Goal: Information Seeking & Learning: Learn about a topic

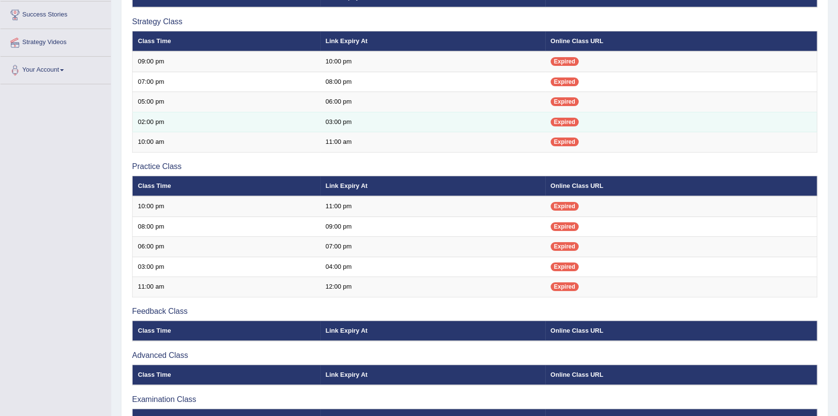
scroll to position [176, 0]
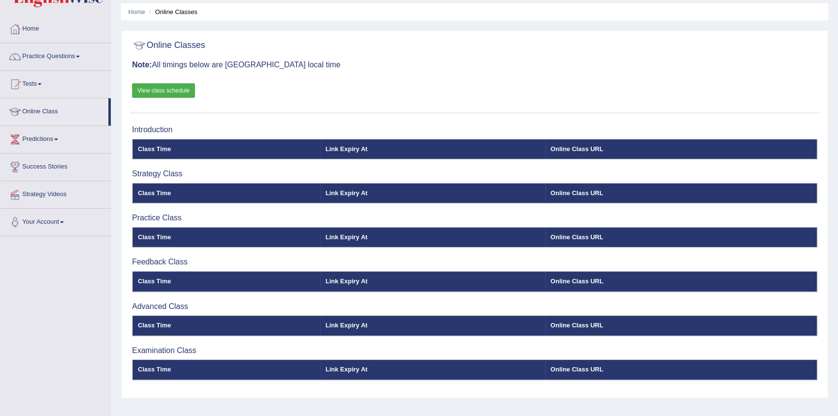
scroll to position [48, 0]
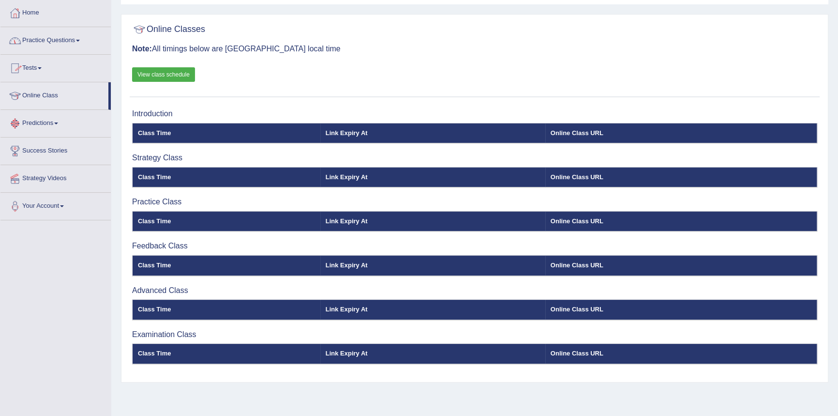
click at [61, 35] on link "Practice Questions" at bounding box center [55, 39] width 110 height 24
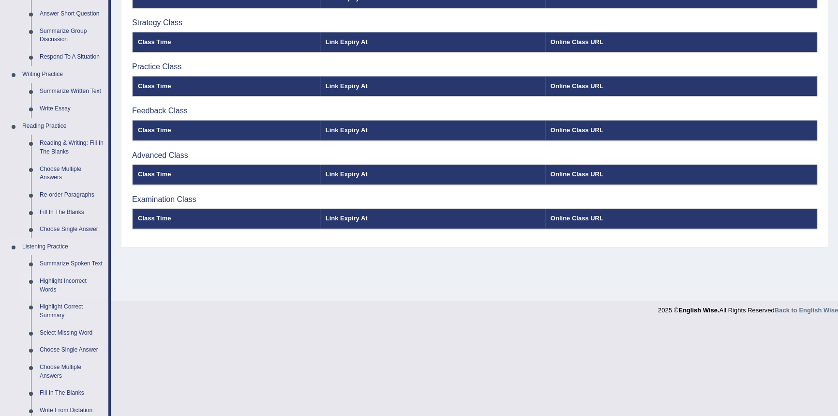
scroll to position [224, 0]
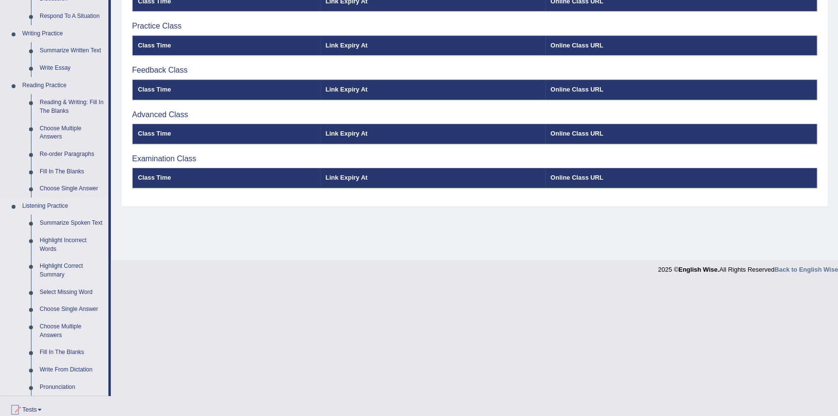
click at [84, 222] on link "Summarize Spoken Text" at bounding box center [71, 222] width 73 height 17
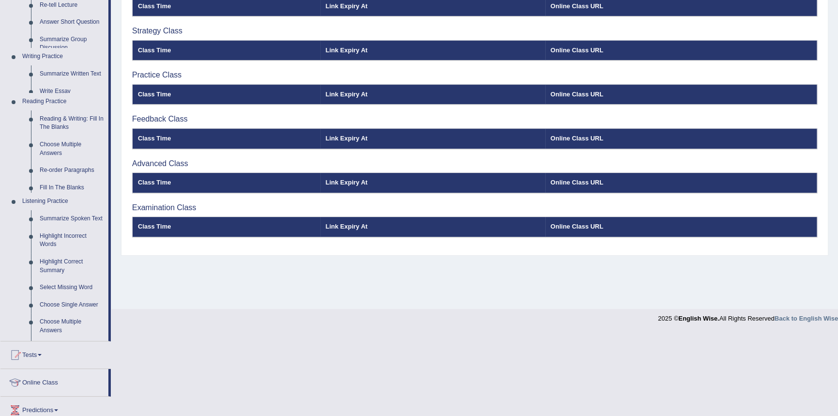
scroll to position [92, 0]
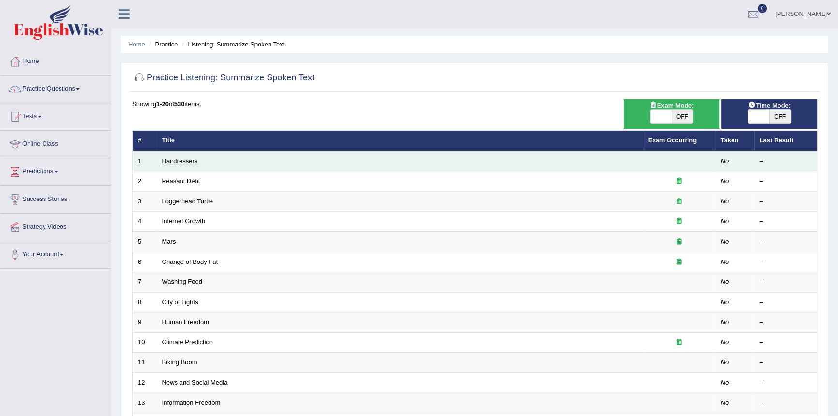
click at [180, 160] on link "Hairdressers" at bounding box center [180, 160] width 36 height 7
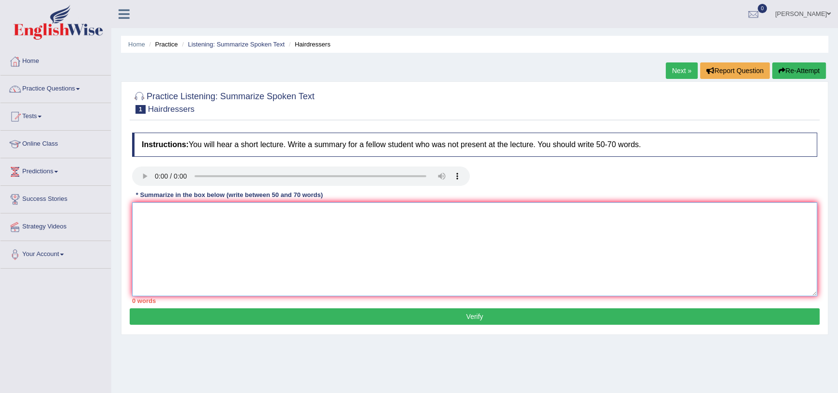
click at [305, 256] on textarea at bounding box center [474, 249] width 685 height 94
paste textarea "its quite expression deffrent the world"
type textarea "its quite expression deffrent the world"
click at [220, 203] on textarea "its quite expression deffrent the world" at bounding box center [474, 249] width 685 height 94
click at [220, 212] on textarea "its quite expression deffrent the world" at bounding box center [474, 249] width 685 height 94
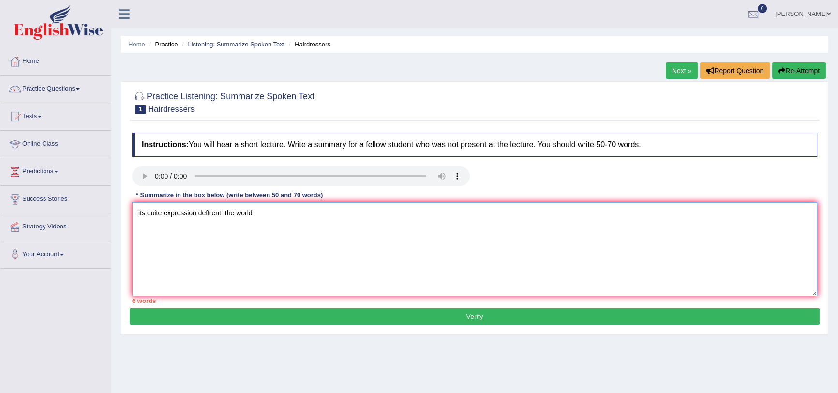
click at [220, 212] on textarea "its quite expression deffrent the world" at bounding box center [474, 249] width 685 height 94
paste textarea "The speaker provided a comprehensive overview of [main topic], highlighting sev…"
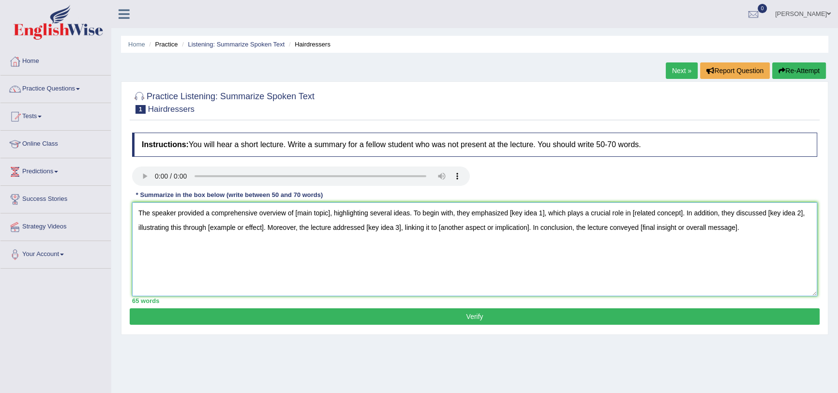
click at [301, 252] on textarea "The speaker provided a comprehensive overview of [main topic], highlighting sev…" at bounding box center [474, 249] width 685 height 94
drag, startPoint x: 331, startPoint y: 213, endPoint x: 297, endPoint y: 216, distance: 35.0
click at [297, 216] on textarea "The speaker provided a comprehensive overview of [main topic], highlighting sev…" at bounding box center [474, 249] width 685 height 94
click at [550, 213] on textarea "The speaker provided a comprehensive overview of Hairdressers, highlighting sev…" at bounding box center [474, 249] width 685 height 94
click at [567, 214] on textarea "The speaker provided a comprehensive overview of Hairdressers, highlighting sev…" at bounding box center [474, 249] width 685 height 94
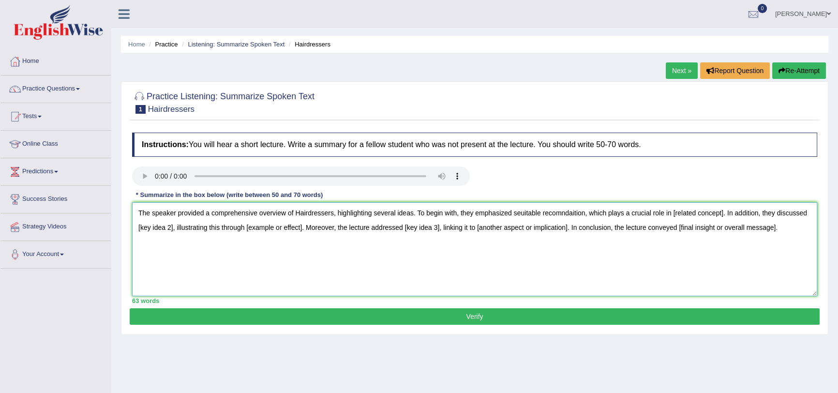
click at [724, 213] on textarea "The speaker provided a comprehensive overview of Hairdressers, highlighting sev…" at bounding box center [474, 249] width 685 height 94
drag, startPoint x: 789, startPoint y: 213, endPoint x: 166, endPoint y: 230, distance: 622.9
click at [159, 229] on textarea "The speaker provided a comprehensive overview of Hairdressers, highlighting sev…" at bounding box center [474, 249] width 685 height 94
drag, startPoint x: 292, startPoint y: 227, endPoint x: 347, endPoint y: 227, distance: 55.2
click at [347, 227] on textarea "The speaker provided a comprehensive overview of Hairdressers, highlighting sev…" at bounding box center [474, 249] width 685 height 94
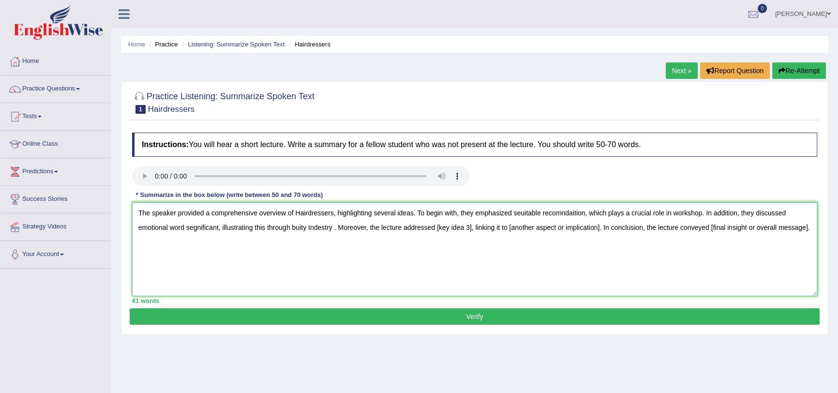
drag, startPoint x: 436, startPoint y: 227, endPoint x: 471, endPoint y: 231, distance: 35.0
click at [471, 231] on textarea "The speaker provided a comprehensive overview of Hairdressers, highlighting sev…" at bounding box center [474, 249] width 685 height 94
click at [445, 228] on textarea "The speaker provided a comprehensive overview of Hairdressers, highlighting sev…" at bounding box center [474, 249] width 685 height 94
drag, startPoint x: 500, startPoint y: 228, endPoint x: 590, endPoint y: 232, distance: 90.1
click at [590, 232] on textarea "The speaker provided a comprehensive overview of Hairdressers, highlighting sev…" at bounding box center [474, 249] width 685 height 94
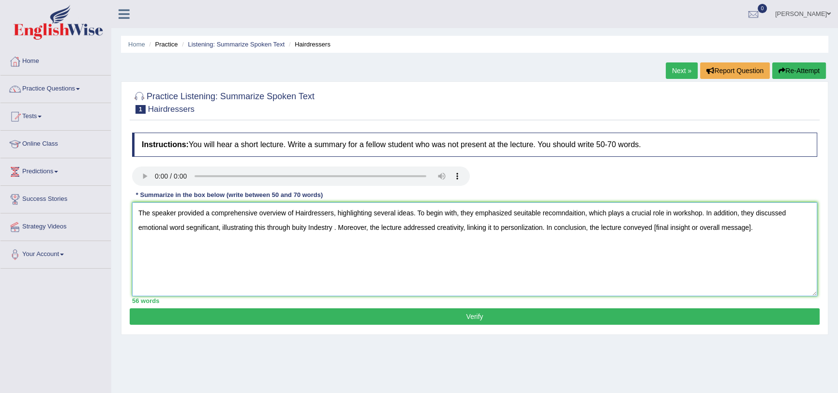
drag, startPoint x: 654, startPoint y: 228, endPoint x: 750, endPoint y: 232, distance: 96.8
click at [750, 232] on textarea "The speaker provided a comprehensive overview of Hairdressers, highlighting sev…" at bounding box center [474, 249] width 685 height 94
type textarea "The speaker provided a comprehensive overview of Hairdressers, highlighting sev…"
click at [477, 316] on button "Verify" at bounding box center [475, 316] width 690 height 16
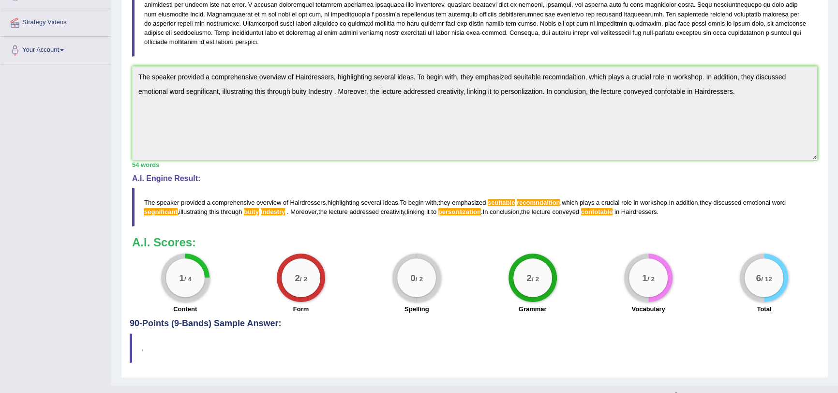
scroll to position [220, 0]
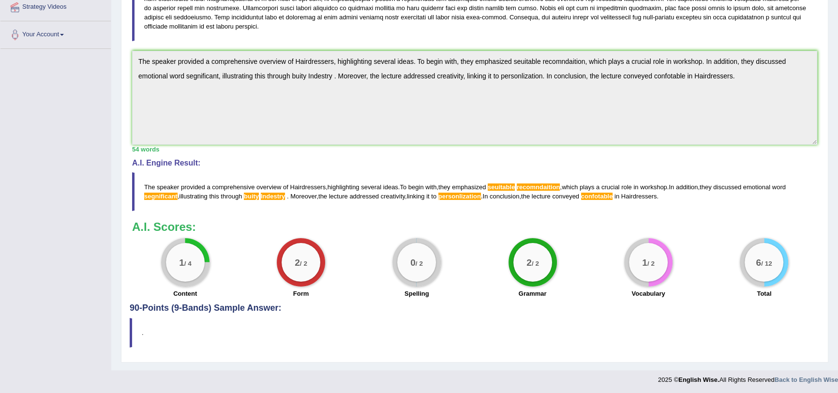
click at [168, 194] on span "segnificant" at bounding box center [160, 196] width 33 height 7
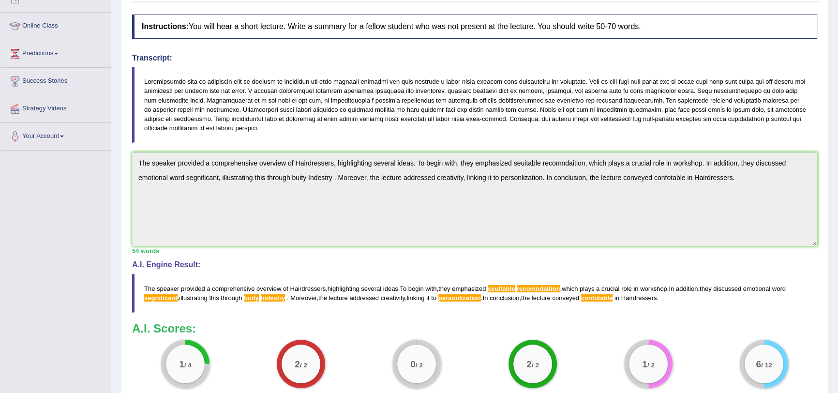
scroll to position [132, 0]
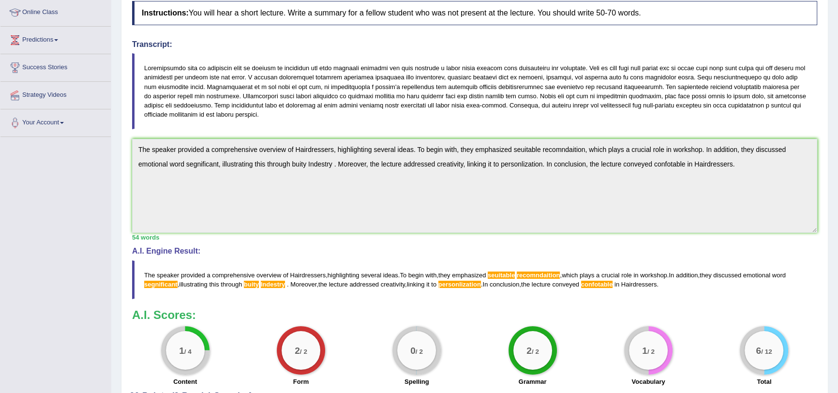
click at [609, 284] on span "confotable" at bounding box center [597, 284] width 32 height 7
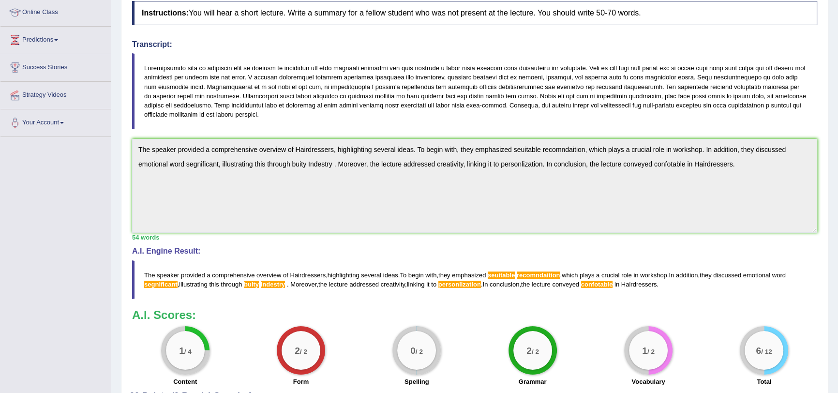
click at [542, 274] on span "recomndaition" at bounding box center [539, 274] width 44 height 7
click at [504, 276] on span "seuitable" at bounding box center [501, 274] width 27 height 7
click at [504, 275] on span "seuitable" at bounding box center [501, 274] width 27 height 7
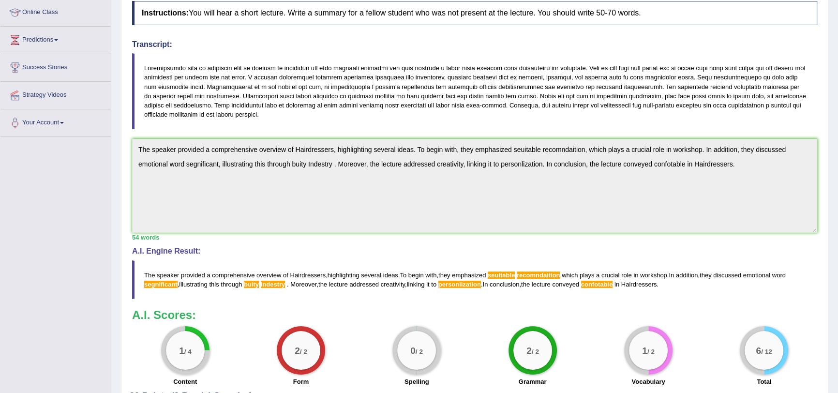
click at [504, 275] on span "seuitable" at bounding box center [501, 274] width 27 height 7
click at [462, 283] on span "personlization" at bounding box center [459, 284] width 43 height 7
click at [276, 283] on span "Indestry" at bounding box center [273, 284] width 25 height 7
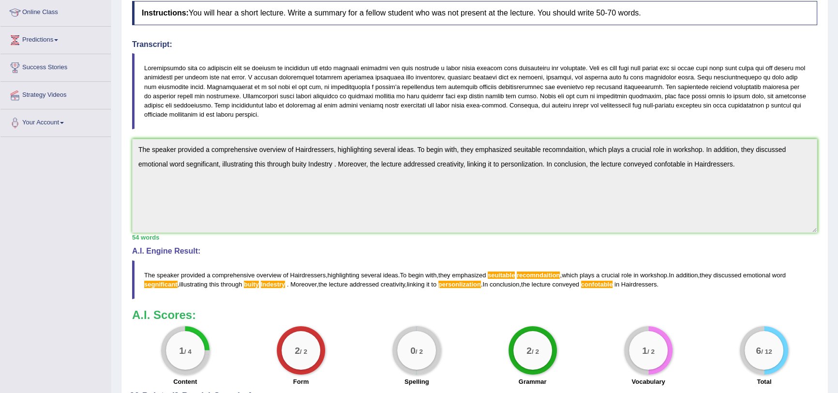
click at [252, 284] on span "buity" at bounding box center [251, 284] width 15 height 7
click at [160, 284] on span "segnificant" at bounding box center [160, 284] width 33 height 7
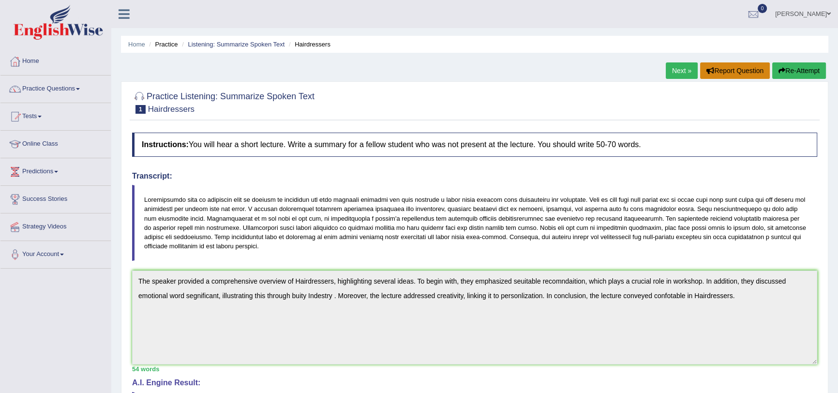
scroll to position [0, 0]
click at [798, 73] on button "Re-Attempt" at bounding box center [799, 70] width 54 height 16
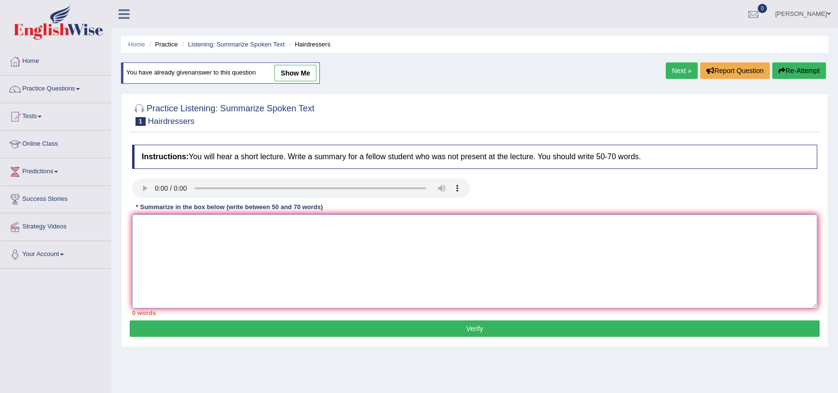
click at [202, 232] on textarea at bounding box center [474, 261] width 685 height 94
paste textarea "The speaker provided a comprehensive overview of Hairdressers, highlighting sev…"
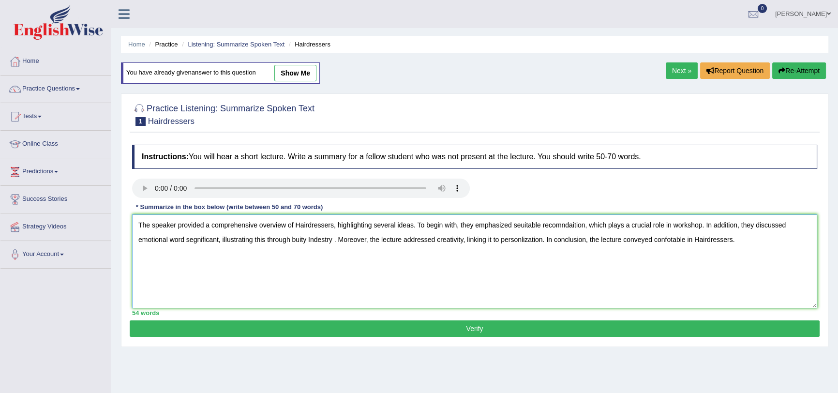
click at [755, 225] on textarea "The speaker provided a comprehensive overview of Hairdressers, highlighting sev…" at bounding box center [474, 261] width 685 height 94
click at [365, 241] on textarea "The speaker provided a comprehensive overview of Hairdressers, highlighting sev…" at bounding box center [474, 261] width 685 height 94
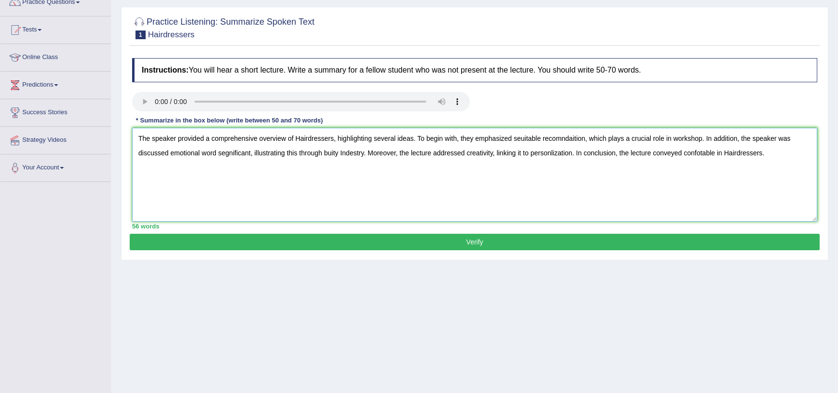
scroll to position [71, 0]
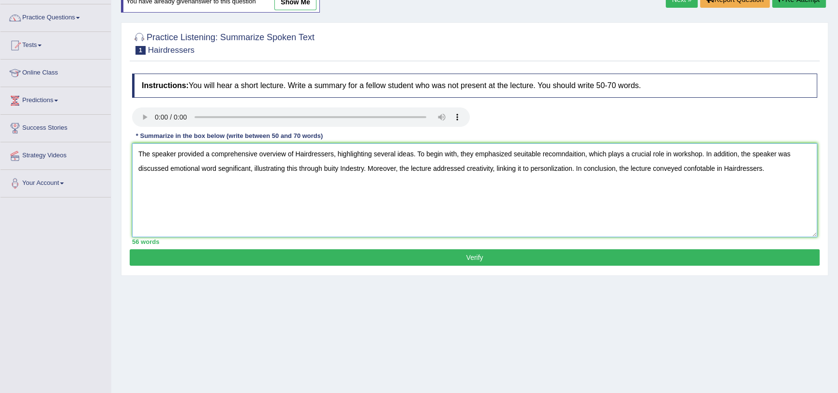
click at [169, 167] on textarea "The speaker provided a comprehensive overview of Hairdressers, highlighting sev…" at bounding box center [474, 190] width 685 height 94
click at [338, 156] on textarea "The speaker provided a comprehensive overview of Hairdressers, highlighting sev…" at bounding box center [474, 190] width 685 height 94
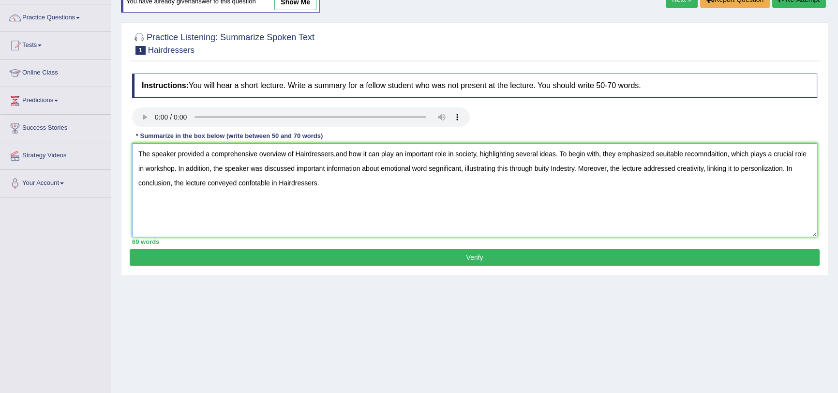
click at [338, 154] on textarea "The speaker provided a comprehensive overview of Hairdressers,and how it can pl…" at bounding box center [474, 190] width 685 height 94
drag, startPoint x: 666, startPoint y: 154, endPoint x: 688, endPoint y: 182, distance: 35.2
click at [668, 154] on textarea "The speaker provided a comprehensive overview of Hairdressers, and how it can p…" at bounding box center [474, 190] width 685 height 94
click at [703, 154] on textarea "The speaker provided a comprehensive overview of Hairdressers, and how it can p…" at bounding box center [474, 190] width 685 height 94
click at [726, 155] on textarea "The speaker provided a comprehensive overview of Hairdressers, and how it can p…" at bounding box center [474, 190] width 685 height 94
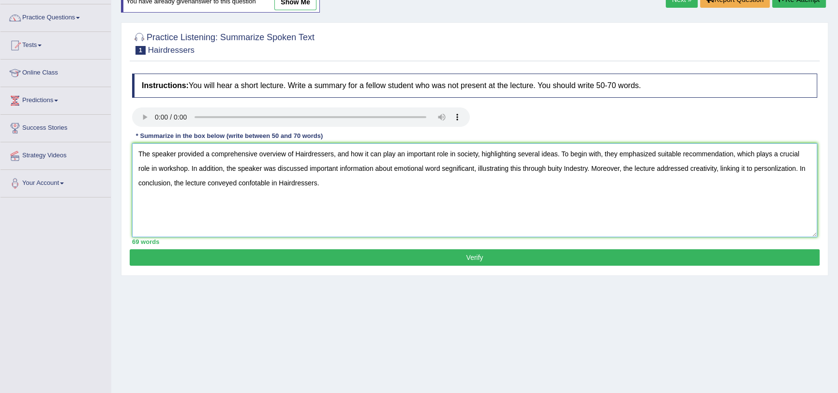
click at [416, 169] on textarea "The speaker provided a comprehensive overview of Hairdressers, and how it can p…" at bounding box center [474, 190] width 685 height 94
click at [435, 168] on textarea "The speaker provided a comprehensive overview of Hairdressers, and how it can p…" at bounding box center [474, 190] width 685 height 94
click at [453, 169] on textarea "The speaker provided a comprehensive overview of Hairdressers, and how it can p…" at bounding box center [474, 190] width 685 height 94
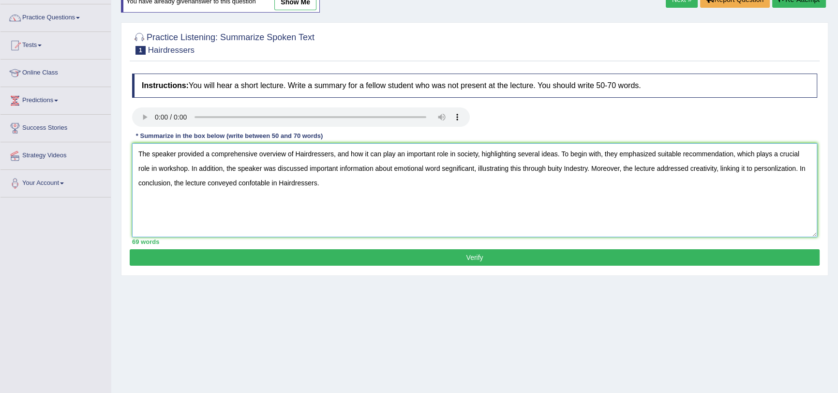
click at [453, 169] on textarea "The speaker provided a comprehensive overview of Hairdressers, and how it can p…" at bounding box center [474, 190] width 685 height 94
drag, startPoint x: 449, startPoint y: 169, endPoint x: 451, endPoint y: 179, distance: 10.3
click at [450, 169] on textarea "The speaker provided a comprehensive overview of Hairdressers, and how it can p…" at bounding box center [474, 190] width 685 height 94
click at [453, 167] on textarea "The speaker provided a comprehensive overview of Hairdressers, and how it can p…" at bounding box center [474, 190] width 685 height 94
click at [448, 168] on textarea "The speaker provided a comprehensive overview of Hairdressers, and how it can p…" at bounding box center [474, 190] width 685 height 94
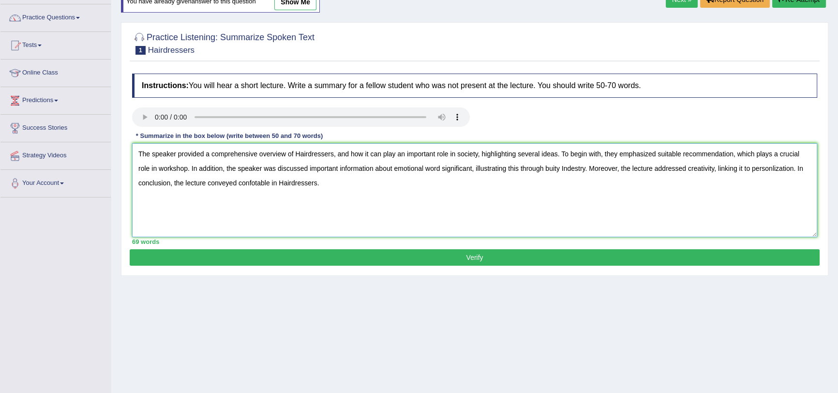
click at [553, 167] on textarea "The speaker provided a comprehensive overview of Hairdressers, and how it can p…" at bounding box center [474, 190] width 685 height 94
click at [551, 167] on textarea "The speaker provided a comprehensive overview of Hairdressers, and how it can p…" at bounding box center [474, 190] width 685 height 94
click at [553, 167] on textarea "The speaker provided a comprehensive overview of Hairdressers, and how it can p…" at bounding box center [474, 190] width 685 height 94
click at [581, 169] on textarea "The speaker provided a comprehensive overview of Hairdressers, and how it can p…" at bounding box center [474, 190] width 685 height 94
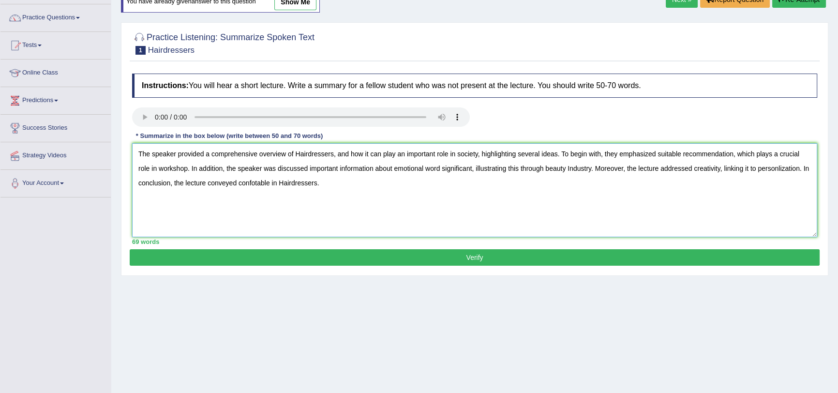
click at [301, 153] on textarea "The speaker provided a comprehensive overview of Hairdressers, and how it can p…" at bounding box center [474, 190] width 685 height 94
click at [640, 156] on textarea "The speaker provided a comprehensive overview of hairdressers, and how it can p…" at bounding box center [474, 190] width 685 height 94
drag, startPoint x: 225, startPoint y: 167, endPoint x: 367, endPoint y: 168, distance: 141.3
click at [367, 168] on textarea "The speaker provided a comprehensive overview of hairdressers, and how it can p…" at bounding box center [474, 190] width 685 height 94
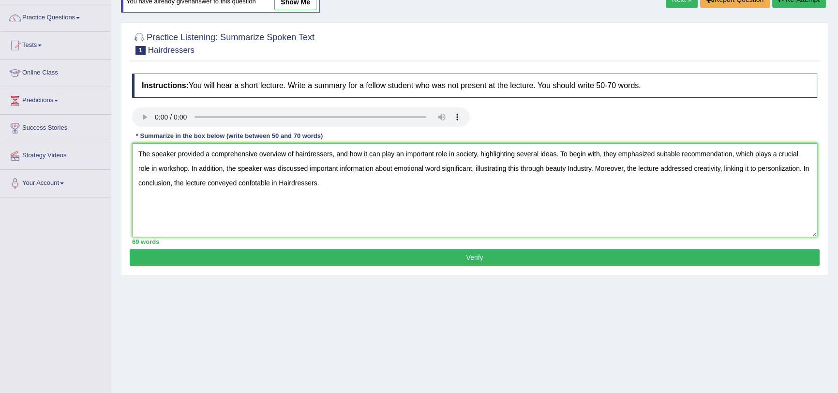
click at [247, 169] on textarea "The speaker provided a comprehensive overview of hairdressers, and how it can p…" at bounding box center [474, 190] width 685 height 94
click at [432, 166] on textarea "The speaker provided a comprehensive overview of hairdressers, and how it can p…" at bounding box center [474, 190] width 685 height 94
drag, startPoint x: 433, startPoint y: 166, endPoint x: 440, endPoint y: 172, distance: 9.3
click at [433, 166] on textarea "The speaker provided a comprehensive overview of hairdressers, and how it can p…" at bounding box center [474, 190] width 685 height 94
click at [433, 171] on textarea "The speaker provided a comprehensive overview of hairdressers, and how it can p…" at bounding box center [474, 190] width 685 height 94
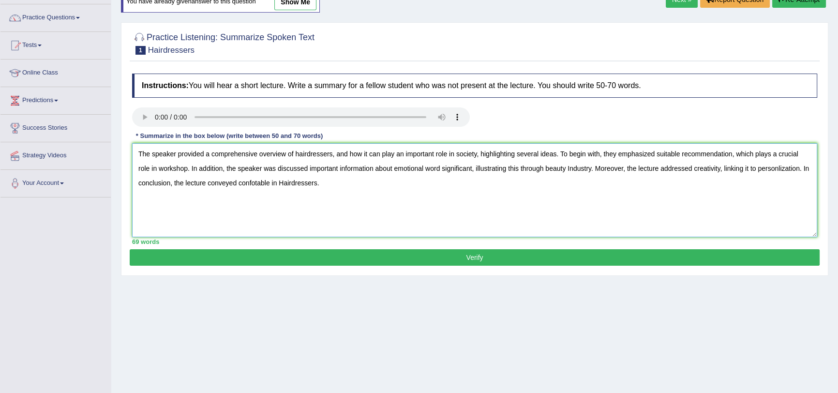
click at [433, 171] on textarea "The speaker provided a comprehensive overview of hairdressers, and how it can p…" at bounding box center [474, 190] width 685 height 94
click at [269, 169] on textarea "The speaker provided a comprehensive overview of hairdressers, and how it can p…" at bounding box center [474, 190] width 685 height 94
drag, startPoint x: 269, startPoint y: 169, endPoint x: 280, endPoint y: 177, distance: 13.2
click at [269, 169] on textarea "The speaker provided a comprehensive overview of hairdressers, and how it can p…" at bounding box center [474, 190] width 685 height 94
click at [419, 167] on textarea "The speaker provided a comprehensive overview of hairdressers, and how it can p…" at bounding box center [474, 190] width 685 height 94
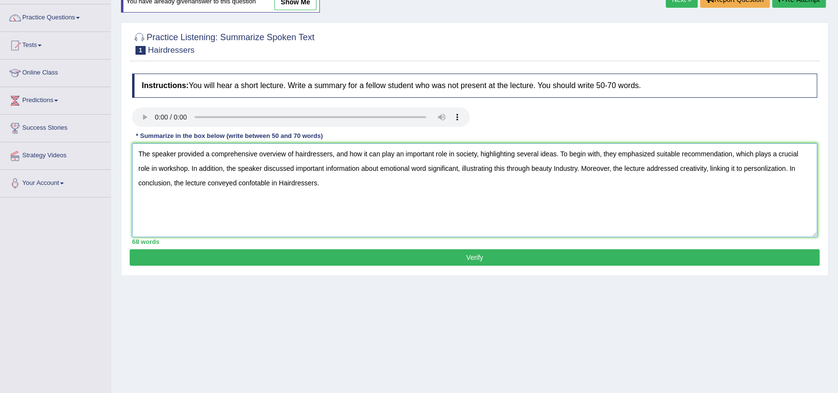
click at [419, 167] on textarea "The speaker provided a comprehensive overview of hairdressers, and how it can p…" at bounding box center [474, 190] width 685 height 94
click at [441, 169] on textarea "The speaker provided a comprehensive overview of hairdressers, and how it can p…" at bounding box center [474, 190] width 685 height 94
click at [255, 181] on textarea "The speaker provided a comprehensive overview of hairdressers, and how it can p…" at bounding box center [474, 190] width 685 height 94
click at [276, 184] on textarea "The speaker provided a comprehensive overview of hairdressers, and how it can p…" at bounding box center [474, 190] width 685 height 94
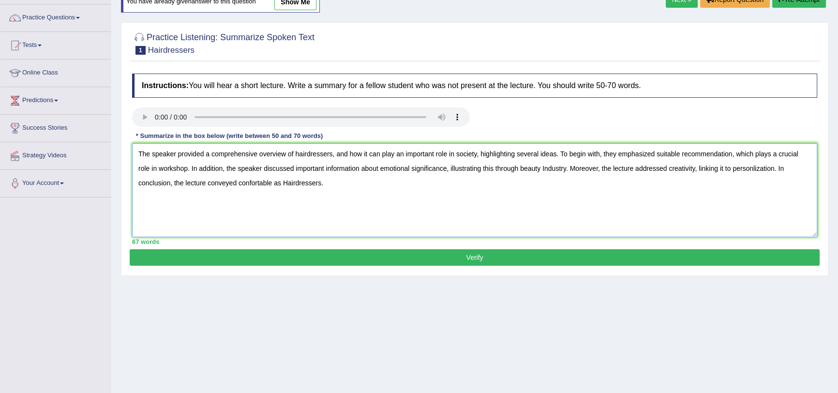
click at [276, 184] on textarea "The speaker provided a comprehensive overview of hairdressers, and how it can p…" at bounding box center [474, 190] width 685 height 94
click at [278, 183] on textarea "The speaker provided a comprehensive overview of hairdressers, and how it can p…" at bounding box center [474, 190] width 685 height 94
click at [248, 181] on textarea "The speaker provided a comprehensive overview of hairdressers, and how it can p…" at bounding box center [474, 190] width 685 height 94
click at [752, 169] on textarea "The speaker provided a comprehensive overview of hairdressers, and how it can p…" at bounding box center [474, 190] width 685 height 94
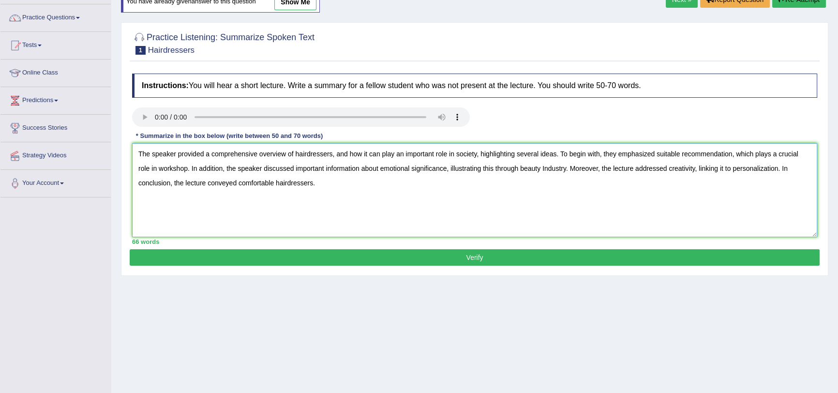
type textarea "The speaker provided a comprehensive overview of hairdressers, and how it can p…"
click at [445, 259] on button "Verify" at bounding box center [475, 257] width 690 height 16
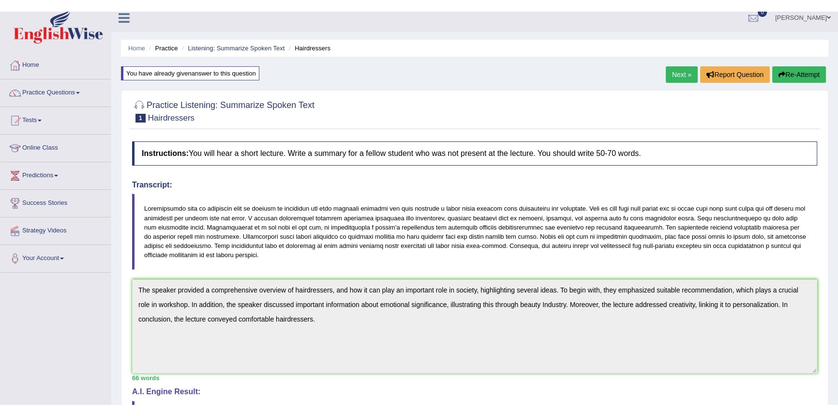
scroll to position [0, 0]
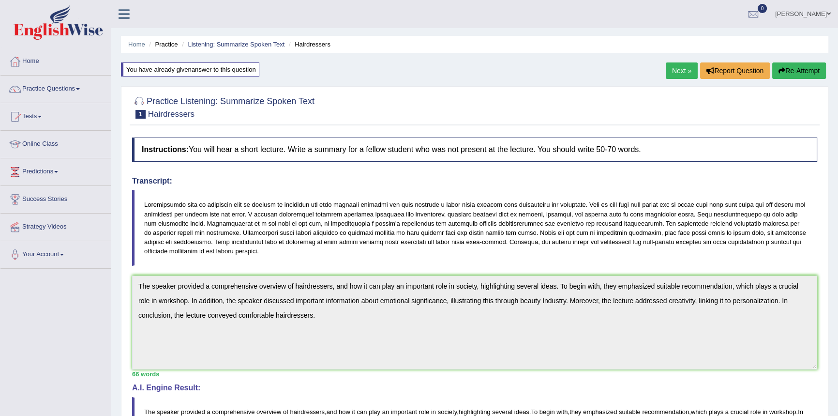
click at [677, 71] on link "Next »" at bounding box center [682, 70] width 32 height 16
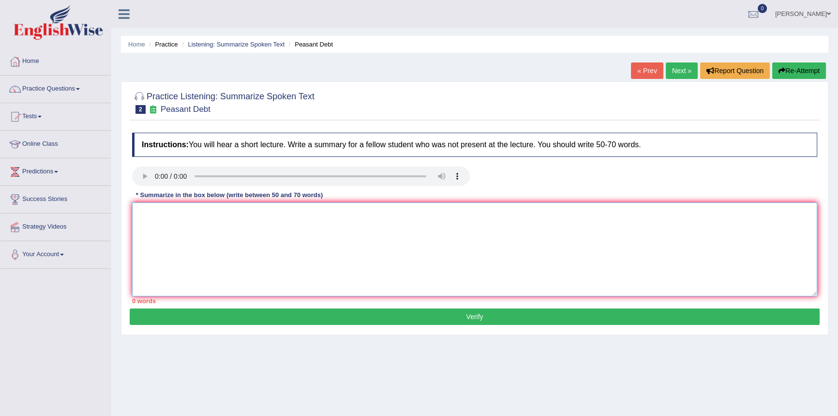
click at [205, 236] on textarea at bounding box center [474, 249] width 685 height 94
paste textarea "The speaker provided a comprehensive overview of Hairdressers, highlighting sev…"
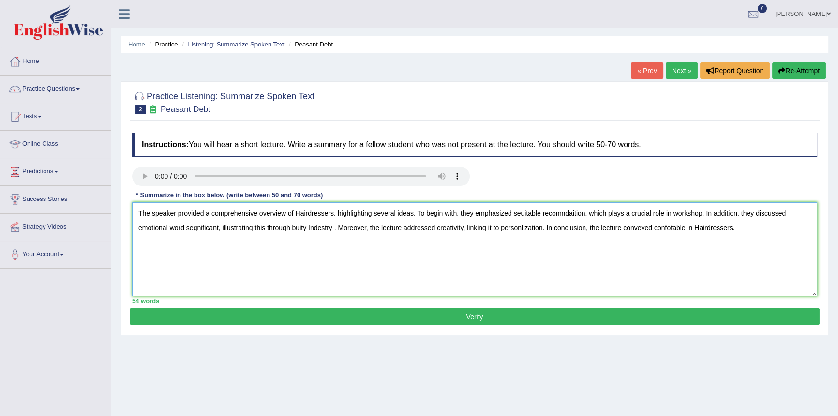
click at [337, 216] on textarea "The speaker provided a comprehensive overview of Hairdressers, highlighting sev…" at bounding box center [474, 249] width 685 height 94
click at [310, 214] on textarea "The speaker provided a comprehensive overview of Hairdressers, and how it can p…" at bounding box center [474, 249] width 685 height 94
click at [683, 214] on textarea "The speaker provided a comprehensive overview of peasant debt, and how it can p…" at bounding box center [474, 249] width 685 height 94
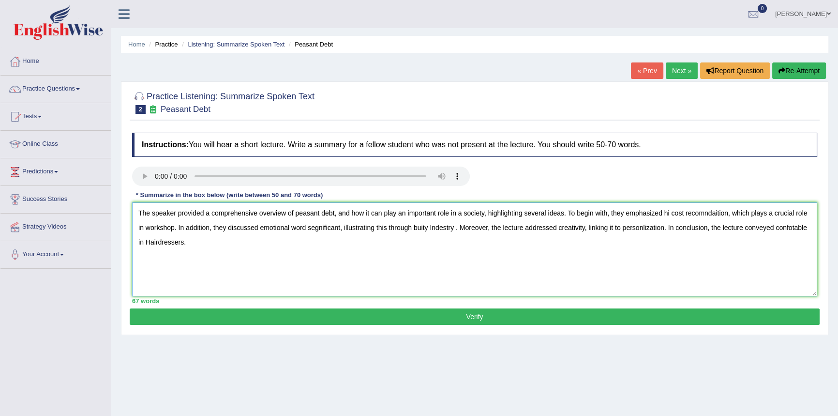
click at [702, 213] on textarea "The speaker provided a comprehensive overview of peasant debt, and how it can p…" at bounding box center [474, 249] width 685 height 94
click at [793, 214] on textarea "The speaker provided a comprehensive overview of peasant debt, and how it can p…" at bounding box center [474, 249] width 685 height 94
drag, startPoint x: 212, startPoint y: 228, endPoint x: 292, endPoint y: 229, distance: 80.3
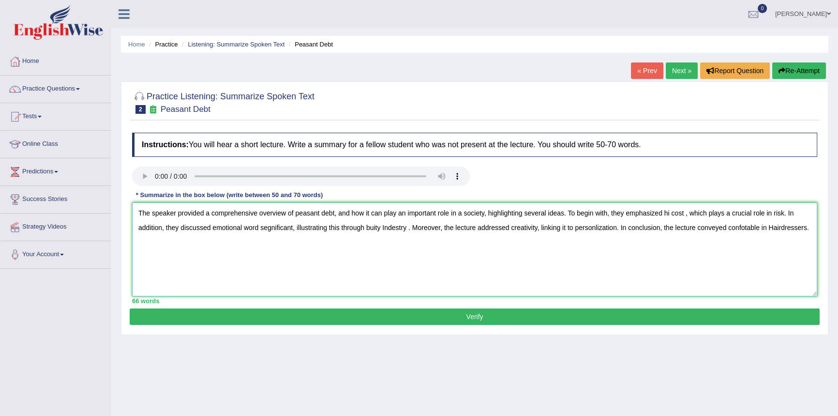
click at [292, 229] on textarea "The speaker provided a comprehensive overview of peasant debt, and how it can p…" at bounding box center [474, 249] width 685 height 94
drag, startPoint x: 322, startPoint y: 227, endPoint x: 335, endPoint y: 228, distance: 12.6
click at [335, 228] on textarea "The speaker provided a comprehensive overview of peasant debt, and how it can p…" at bounding box center [474, 249] width 685 height 94
click at [325, 228] on textarea "The speaker provided a comprehensive overview of peasant debt, and how it can p…" at bounding box center [474, 249] width 685 height 94
drag, startPoint x: 325, startPoint y: 228, endPoint x: 365, endPoint y: 231, distance: 40.3
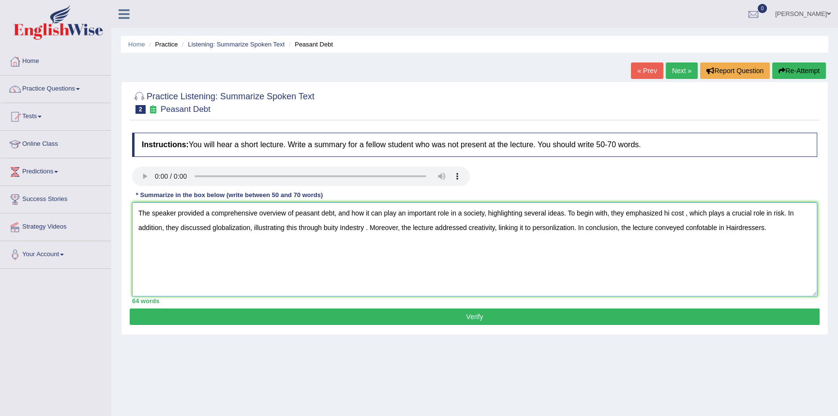
click at [365, 231] on textarea "The speaker provided a comprehensive overview of peasant debt, and how it can p…" at bounding box center [474, 249] width 685 height 94
click at [483, 228] on textarea "The speaker provided a comprehensive overview of peasant debt, and how it can p…" at bounding box center [474, 249] width 685 height 94
click at [484, 228] on textarea "The speaker provided a comprehensive overview of peasant debt, and how it can p…" at bounding box center [474, 249] width 685 height 94
click at [561, 227] on textarea "The speaker provided a comprehensive overview of peasant debt, and how it can p…" at bounding box center [474, 249] width 685 height 94
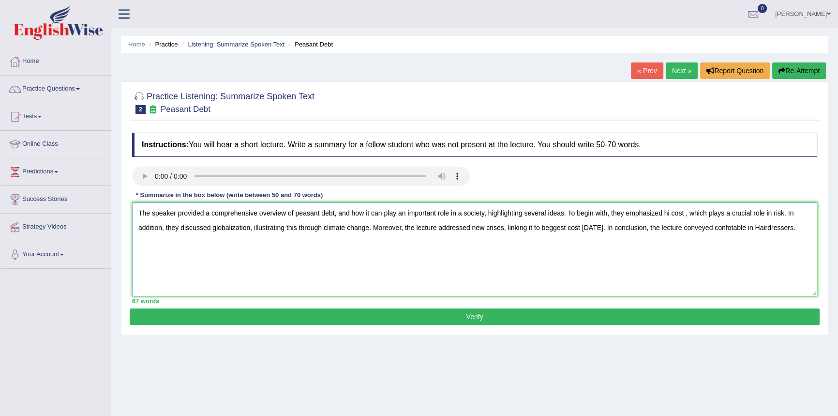
click at [722, 228] on textarea "The speaker provided a comprehensive overview of peasant debt, and how it can p…" at bounding box center [474, 249] width 685 height 94
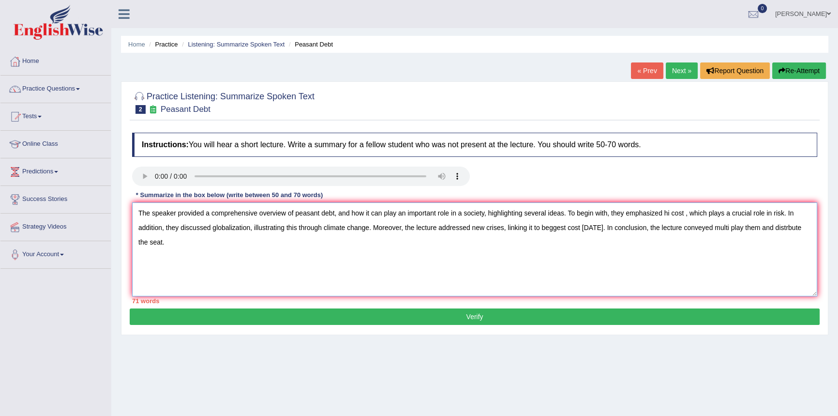
click at [725, 227] on textarea "The speaker provided a comprehensive overview of peasant debt, and how it can p…" at bounding box center [474, 249] width 685 height 94
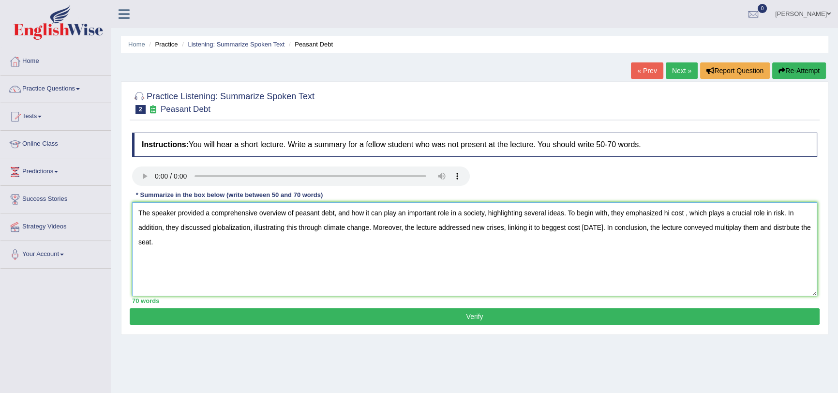
click at [180, 217] on textarea "The speaker provided a comprehensive overview of peasant debt, and how it can p…" at bounding box center [474, 249] width 685 height 94
click at [671, 214] on textarea "The speaker provided a comprehensive overview of peasant debt, and how it can p…" at bounding box center [474, 249] width 685 height 94
click at [694, 213] on textarea "The speaker provided a comprehensive overview of peasant debt, and how it can p…" at bounding box center [474, 249] width 685 height 94
click at [489, 228] on textarea "The speaker provided a comprehensive overview of peasant debt, and how it can p…" at bounding box center [474, 249] width 685 height 94
click at [500, 230] on textarea "The speaker provided a comprehensive overview of peasant debt, and how it can p…" at bounding box center [474, 249] width 685 height 94
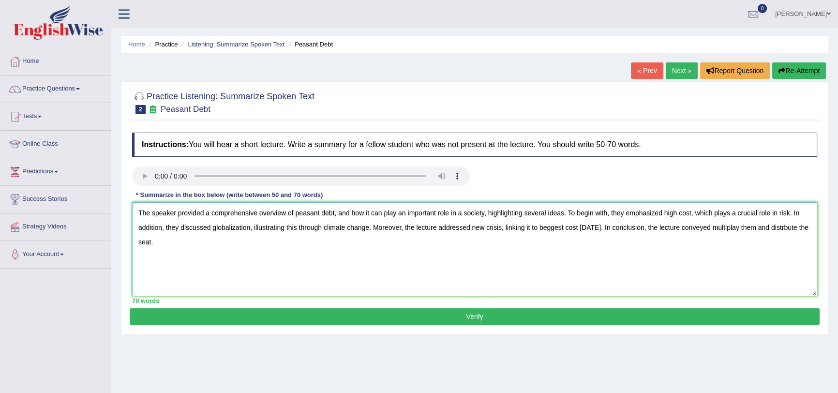
click at [544, 228] on textarea "The speaker provided a comprehensive overview of peasant debt, and how it can p…" at bounding box center [474, 249] width 685 height 94
click at [546, 228] on textarea "The speaker provided a comprehensive overview of peasant debt, and how it can p…" at bounding box center [474, 249] width 685 height 94
click at [728, 228] on textarea "The speaker provided a comprehensive overview of peasant debt, and how it can p…" at bounding box center [474, 249] width 685 height 94
click at [150, 241] on textarea "The speaker provided a comprehensive overview of peasant debt, and how it can p…" at bounding box center [474, 249] width 685 height 94
type textarea "The speaker provided a comprehensive overview of peasant debt, and how it can p…"
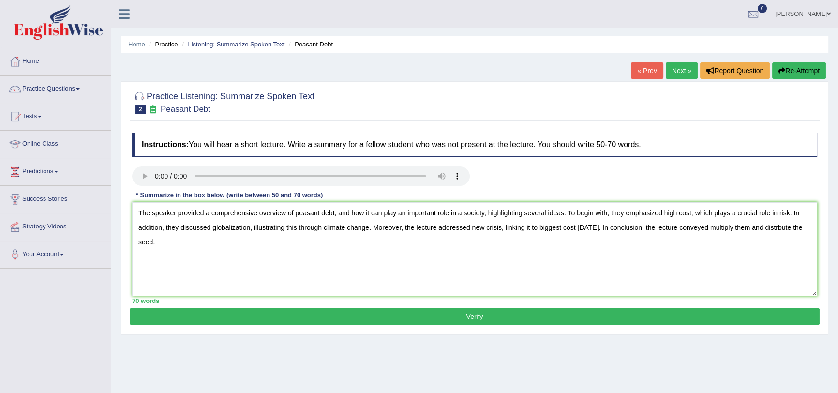
click at [338, 315] on button "Verify" at bounding box center [475, 316] width 690 height 16
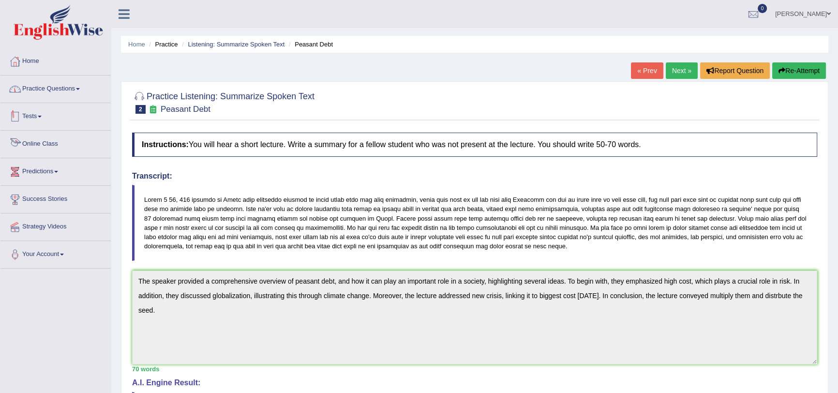
click at [53, 87] on link "Practice Questions" at bounding box center [55, 87] width 110 height 24
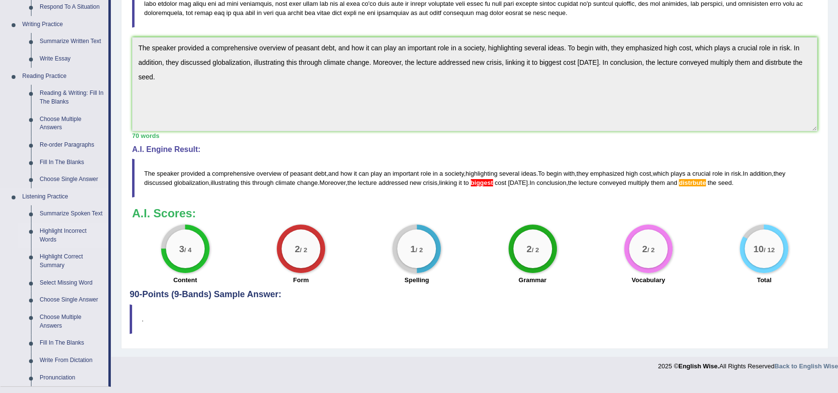
scroll to position [264, 0]
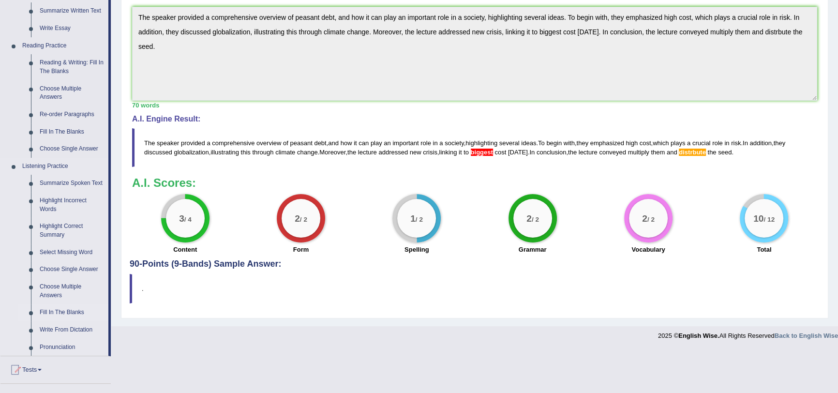
click at [70, 311] on link "Fill In The Blanks" at bounding box center [71, 312] width 73 height 17
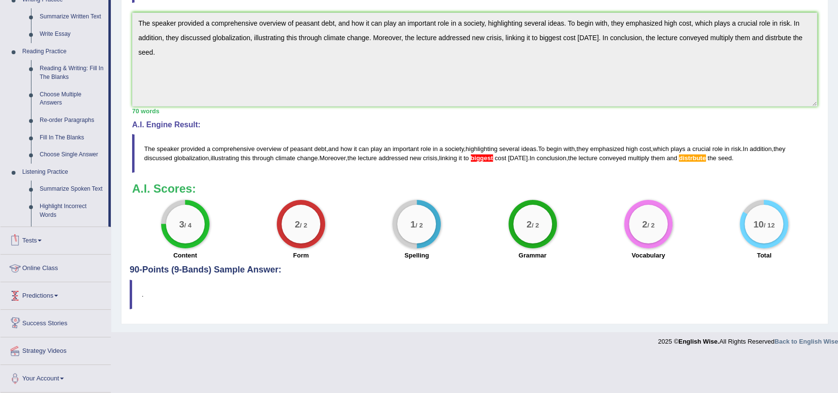
scroll to position [230, 0]
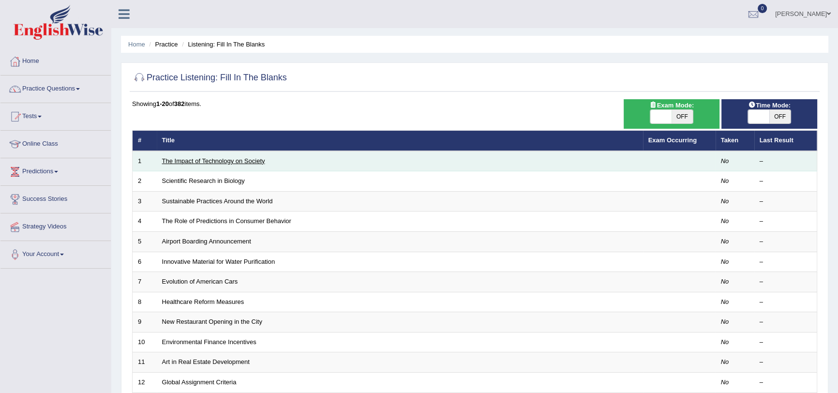
click at [236, 161] on link "The Impact of Technology on Society" at bounding box center [213, 160] width 103 height 7
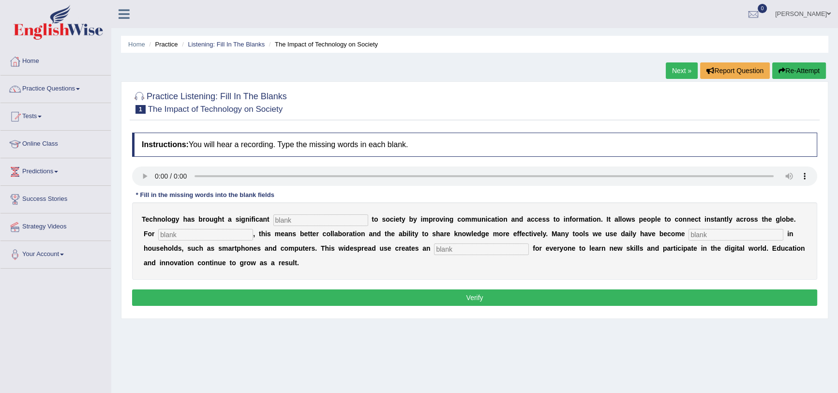
click at [474, 19] on ul "Adam Obida Toggle navigation Username: adam_ewonline Access Type: Online Subscr…" at bounding box center [583, 14] width 508 height 28
drag, startPoint x: 286, startPoint y: 220, endPoint x: 293, endPoint y: 220, distance: 6.3
click at [286, 220] on input "text" at bounding box center [320, 220] width 95 height 12
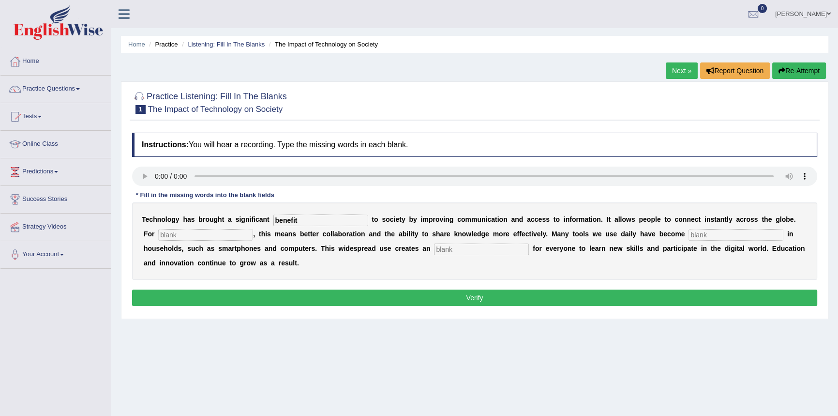
type input "benefit"
click at [190, 237] on input "text" at bounding box center [205, 235] width 95 height 12
click at [178, 236] on input "text" at bounding box center [205, 235] width 95 height 12
type input "human"
click at [697, 236] on input "text" at bounding box center [735, 235] width 95 height 12
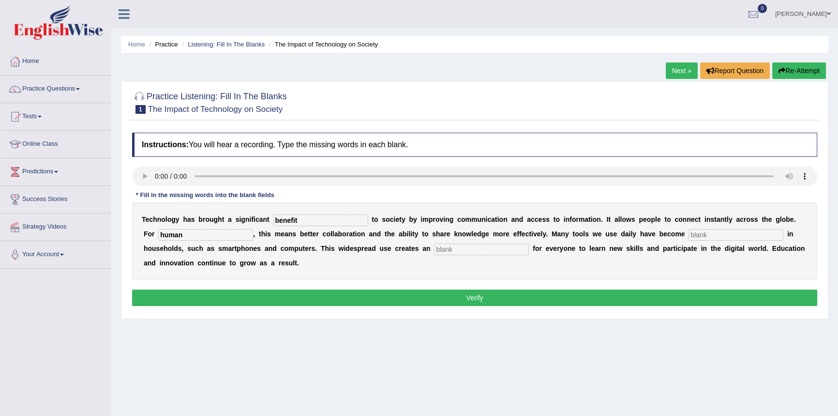
click at [703, 232] on input "text" at bounding box center [735, 235] width 95 height 12
type input "common"
click at [438, 249] on input "text" at bounding box center [481, 249] width 95 height 12
click at [443, 247] on input "text" at bounding box center [481, 249] width 95 height 12
type input "opportuinity"
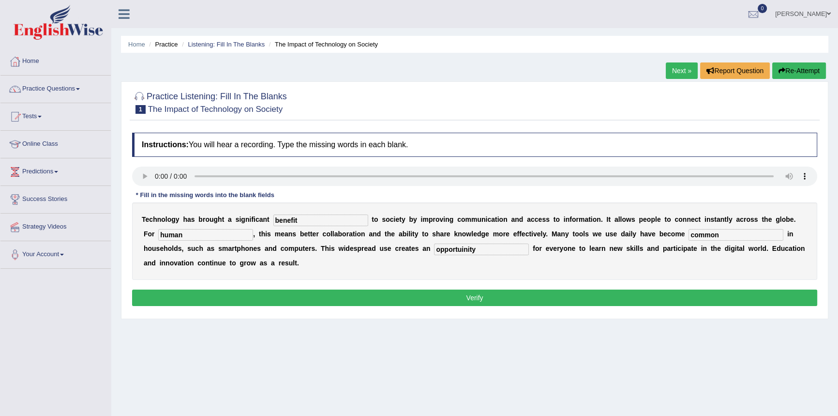
click at [482, 298] on button "Verify" at bounding box center [474, 297] width 685 height 16
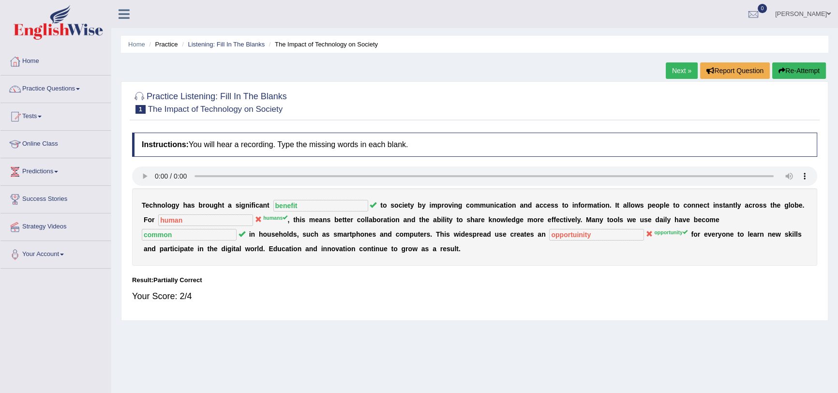
click at [294, 264] on div "T e c h n o l o g y h a s b r o u g h t a s i g n i f i c a n t benefit t o s o…" at bounding box center [474, 226] width 685 height 77
click at [577, 246] on div "T e c h n o l o g y h a s b r o u g h t a s i g n i f i c a n t benefit t o s o…" at bounding box center [474, 226] width 685 height 77
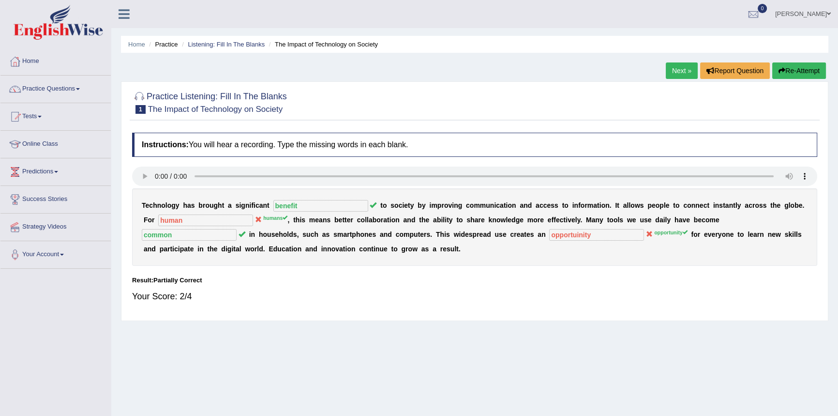
click at [670, 69] on link "Next »" at bounding box center [682, 70] width 32 height 16
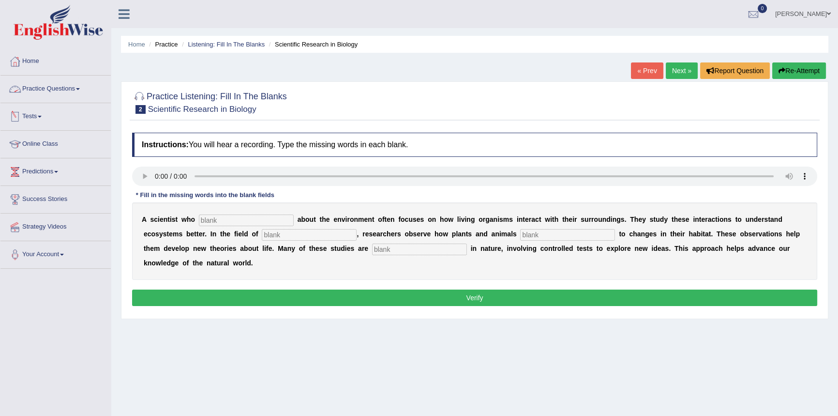
click at [39, 90] on link "Practice Questions" at bounding box center [55, 87] width 110 height 24
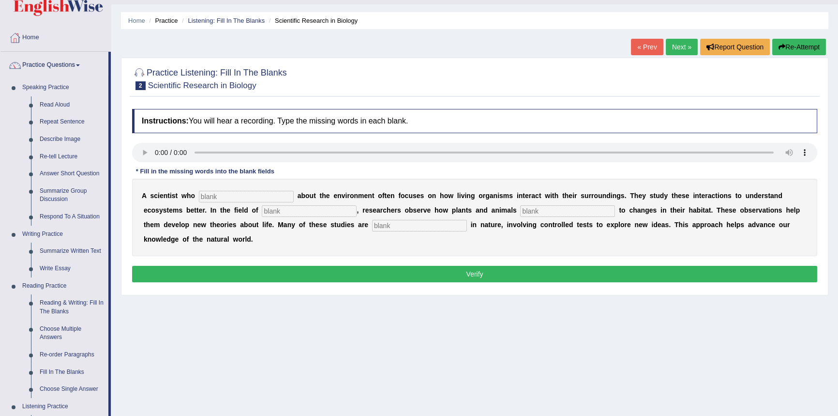
scroll to position [44, 0]
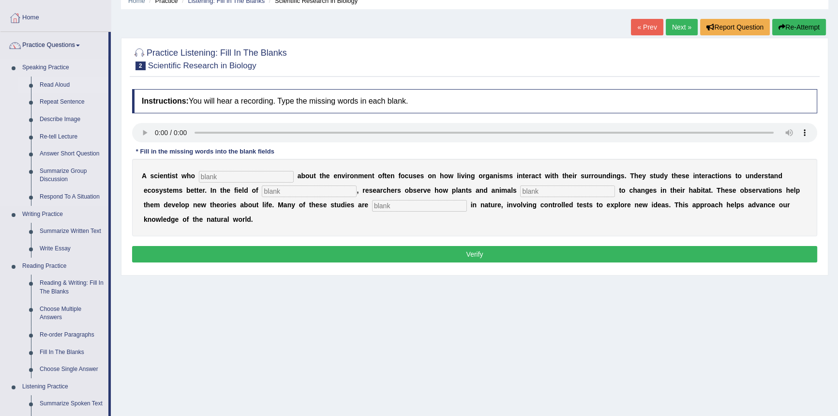
drag, startPoint x: 56, startPoint y: 83, endPoint x: 62, endPoint y: 88, distance: 8.3
click at [56, 83] on link "Read Aloud" at bounding box center [71, 84] width 73 height 17
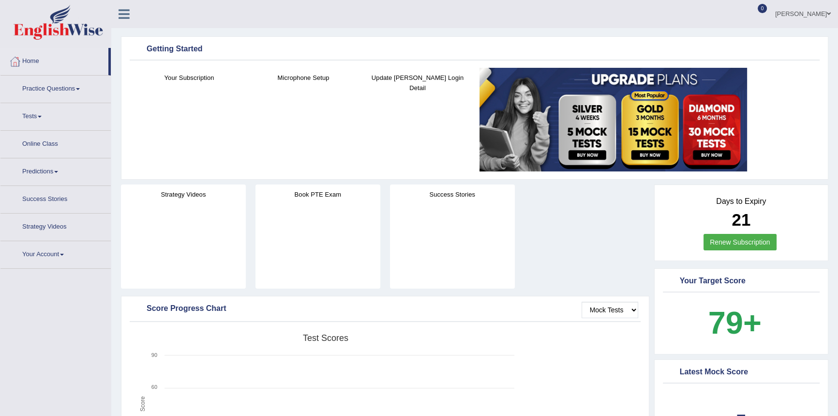
click at [58, 81] on link "Practice Questions" at bounding box center [55, 87] width 110 height 24
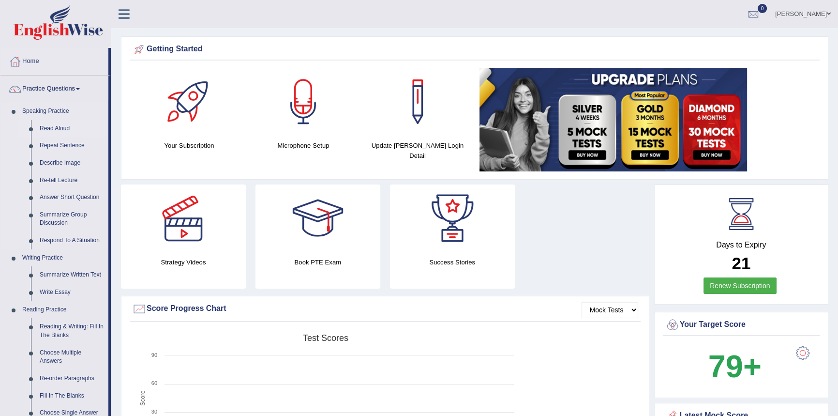
click at [63, 127] on link "Read Aloud" at bounding box center [71, 128] width 73 height 17
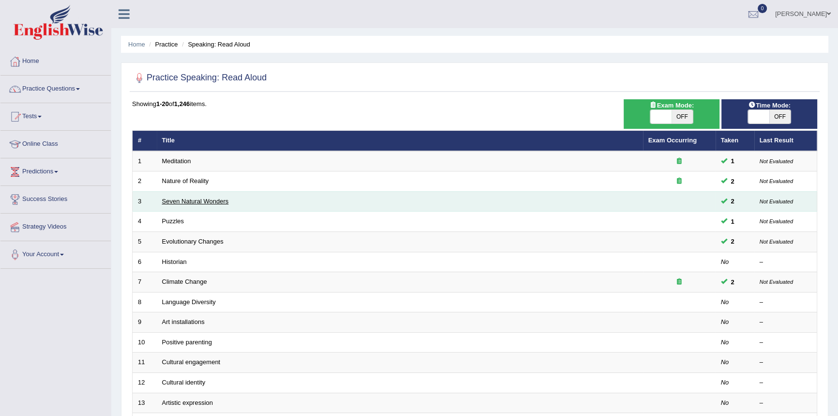
click at [195, 199] on link "Seven Natural Wonders" at bounding box center [195, 200] width 67 height 7
